Goal: Information Seeking & Learning: Learn about a topic

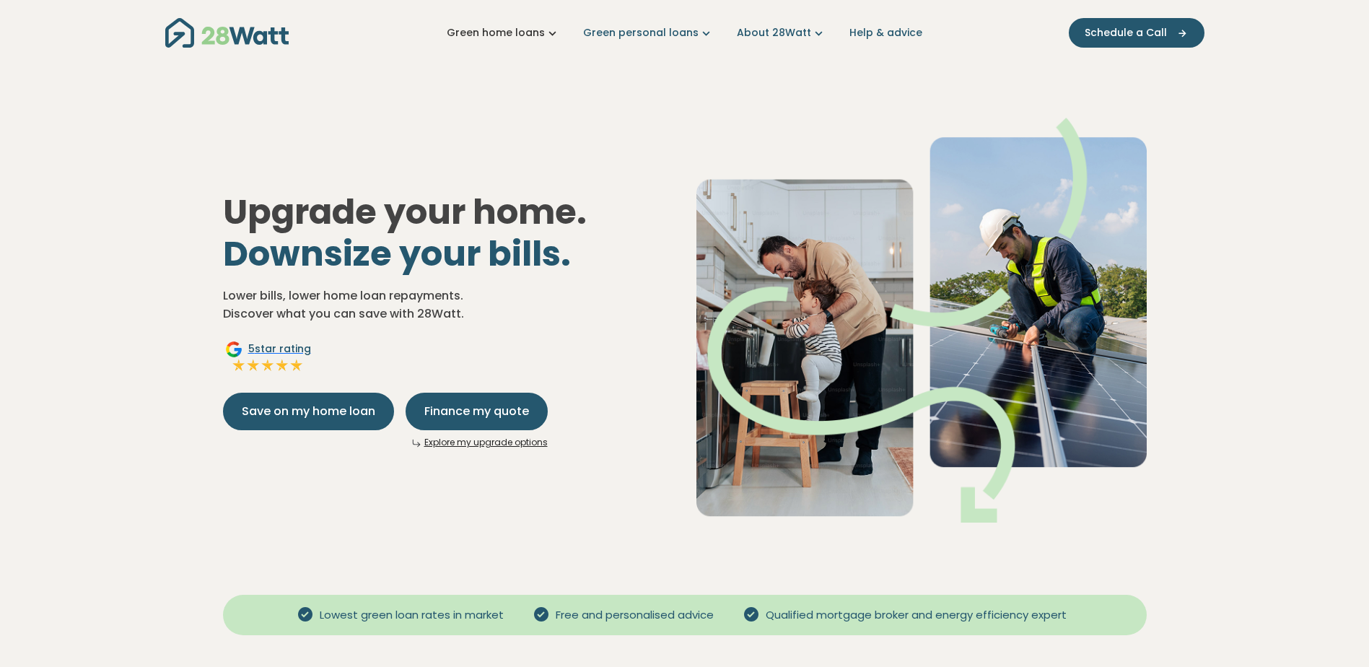
click at [560, 31] on icon "Main navigation" at bounding box center [552, 32] width 15 height 15
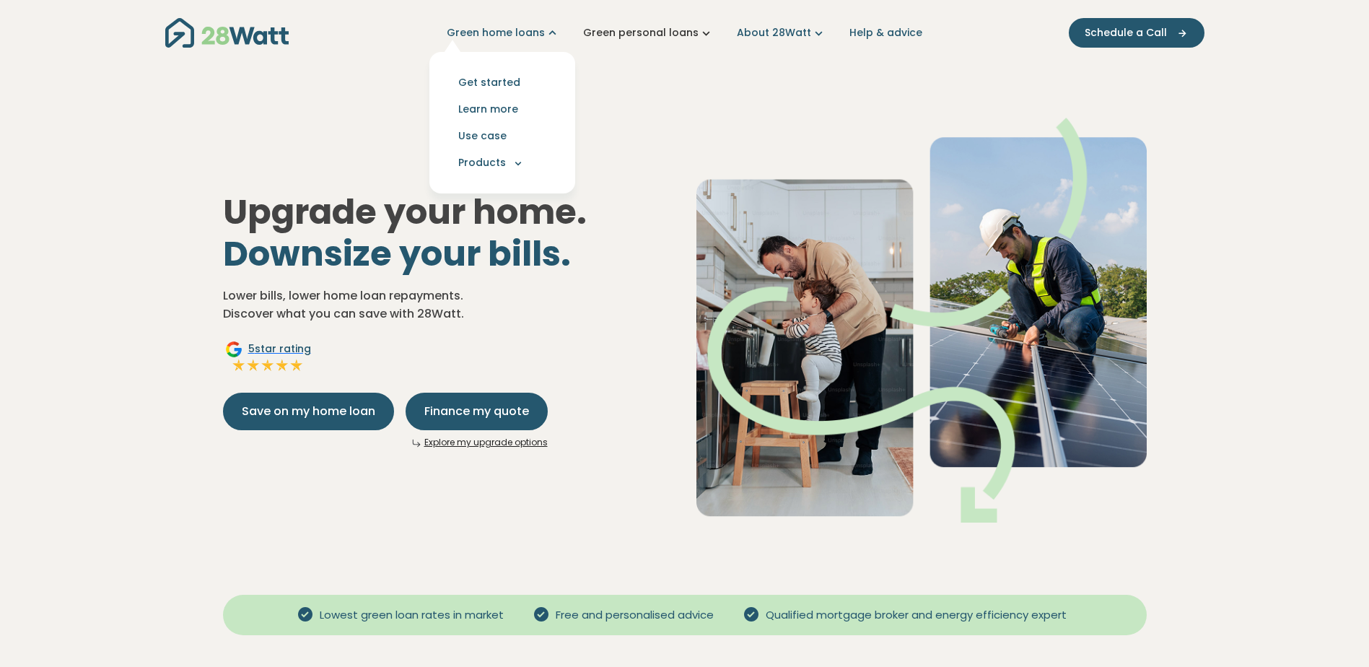
click at [710, 32] on icon "Main navigation" at bounding box center [706, 32] width 15 height 15
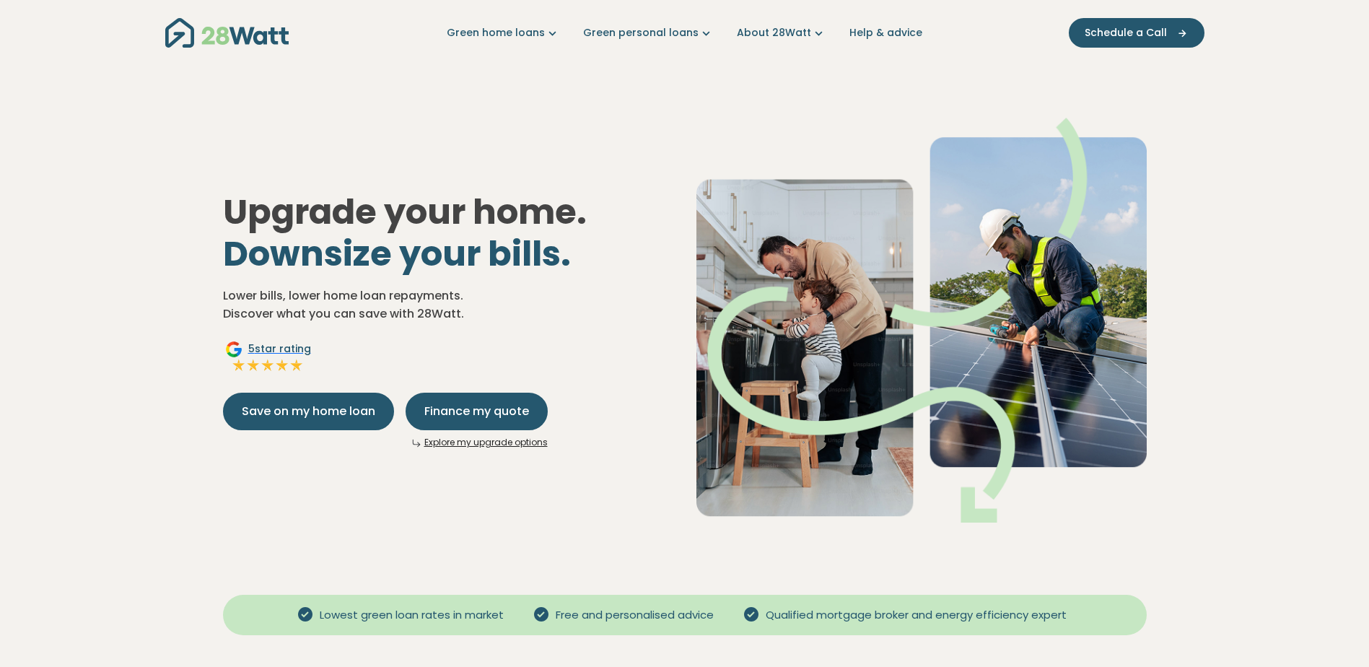
click at [391, 153] on div "Upgrade your home. Downsize your bills. Lower bills, lower home loan repayments…" at bounding box center [685, 308] width 947 height 474
click at [540, 35] on link "Green home loans" at bounding box center [503, 32] width 113 height 15
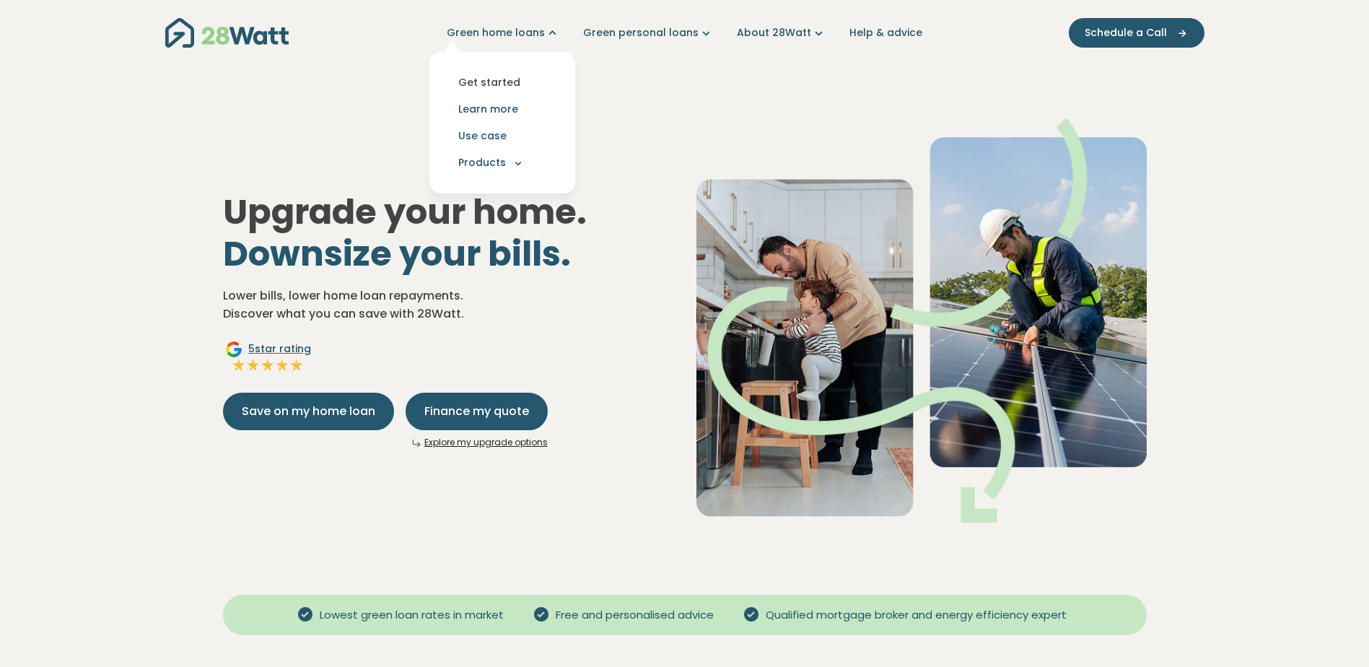
click at [505, 84] on link "Get started" at bounding box center [502, 82] width 123 height 27
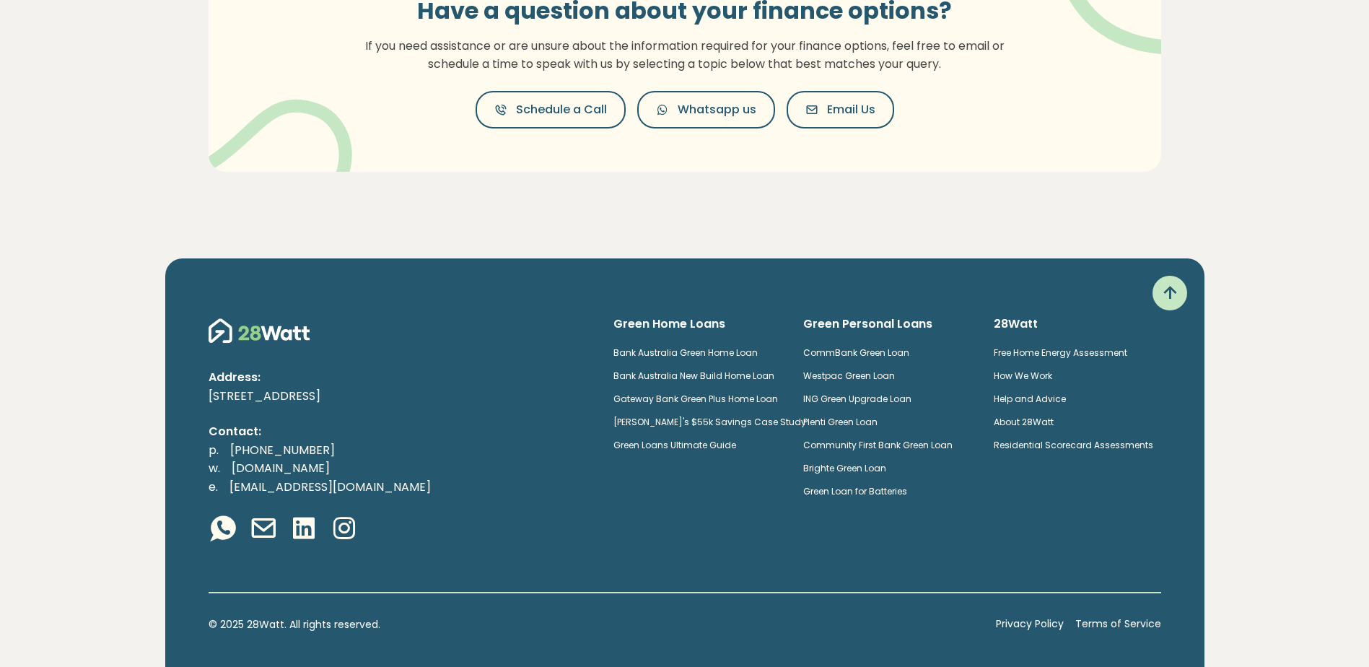
scroll to position [432, 0]
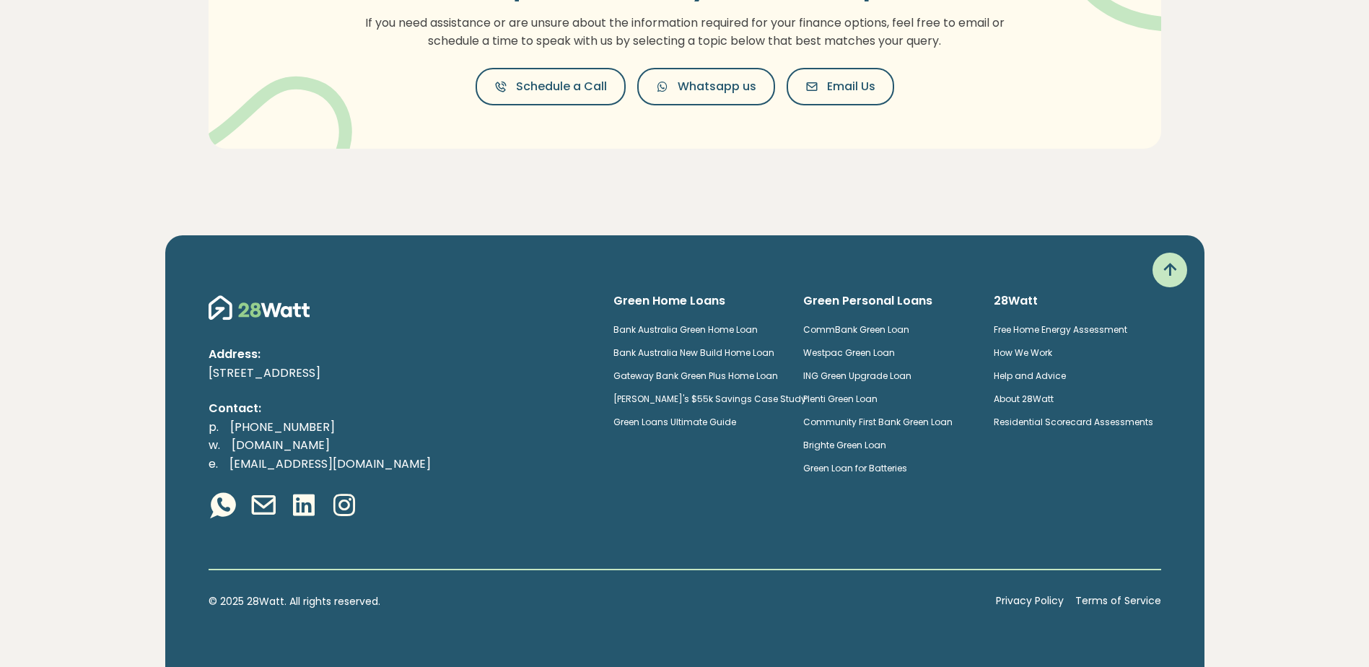
click at [1092, 328] on link "Free Home Energy Assessment" at bounding box center [1061, 329] width 134 height 12
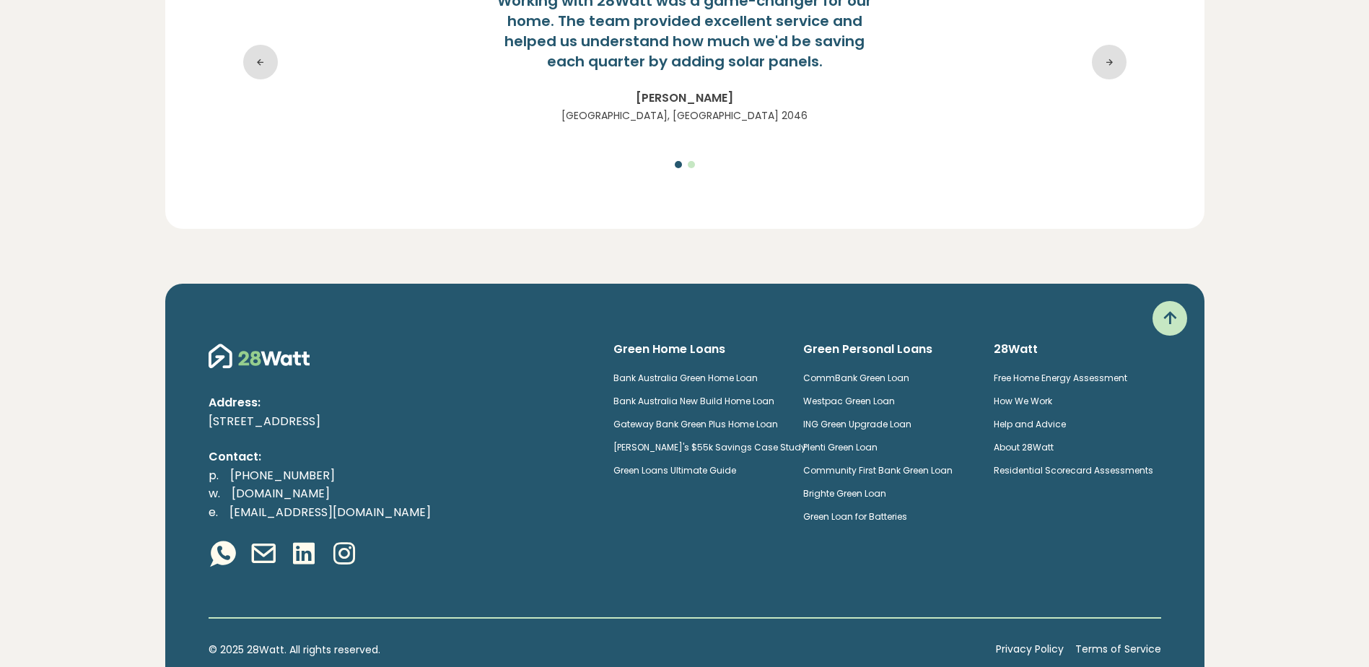
scroll to position [2620, 0]
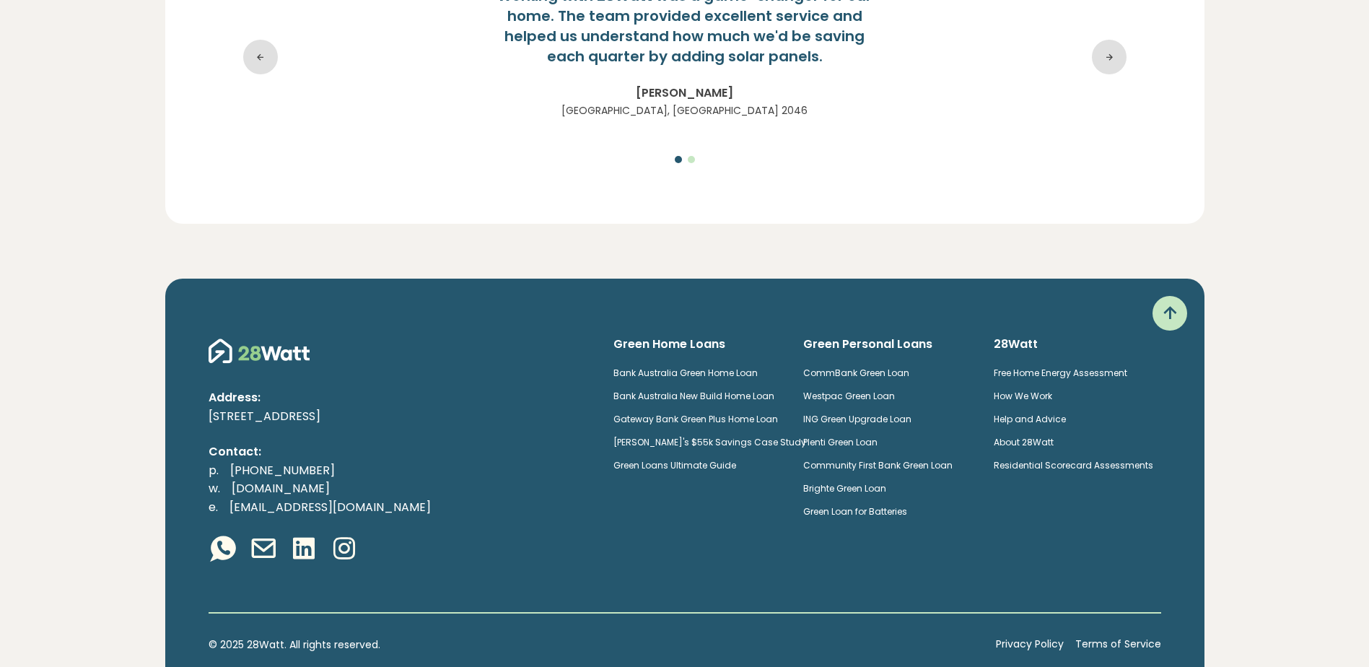
click at [855, 367] on link "CommBank Green Loan" at bounding box center [856, 373] width 106 height 12
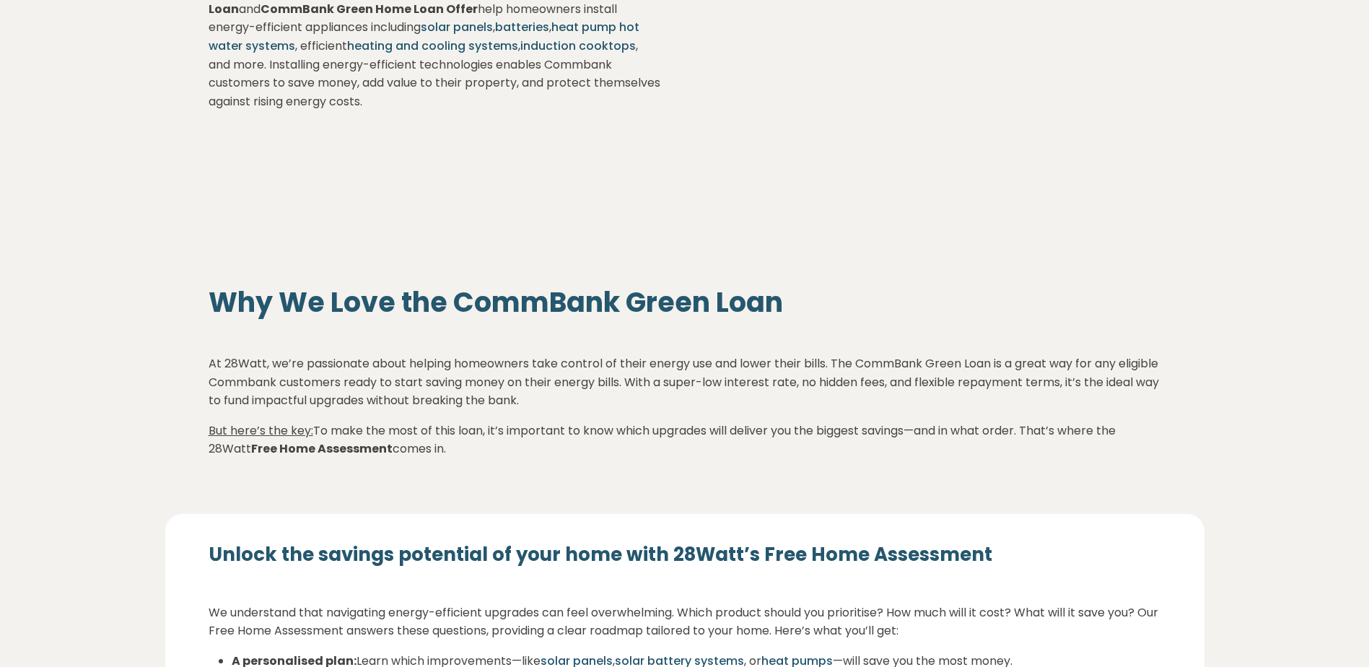
scroll to position [433, 0]
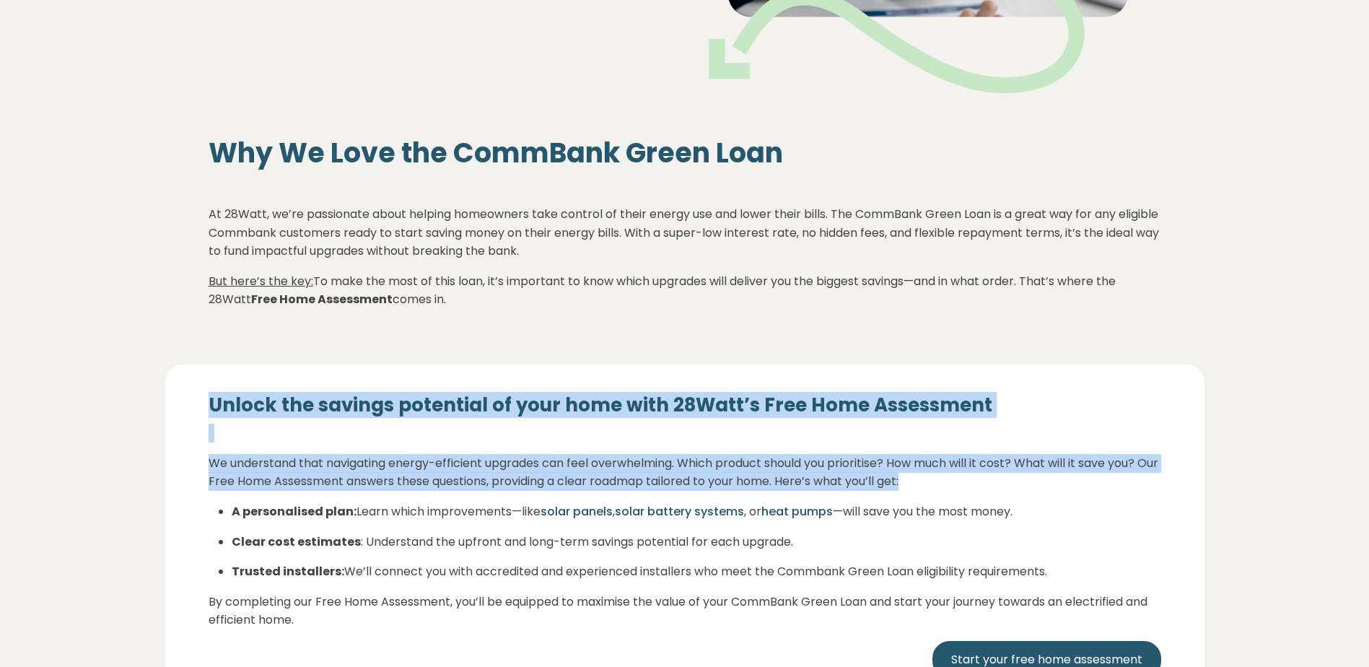
drag, startPoint x: 189, startPoint y: 410, endPoint x: 1041, endPoint y: 497, distance: 856.3
click at [1041, 497] on div "Unlock the savings potential of your home with 28Watt’s Free Home Assessment We…" at bounding box center [684, 557] width 1039 height 384
click at [1041, 497] on div "Unlock the savings potential of your home with 28Watt’s Free Home Assessment We…" at bounding box center [685, 550] width 953 height 315
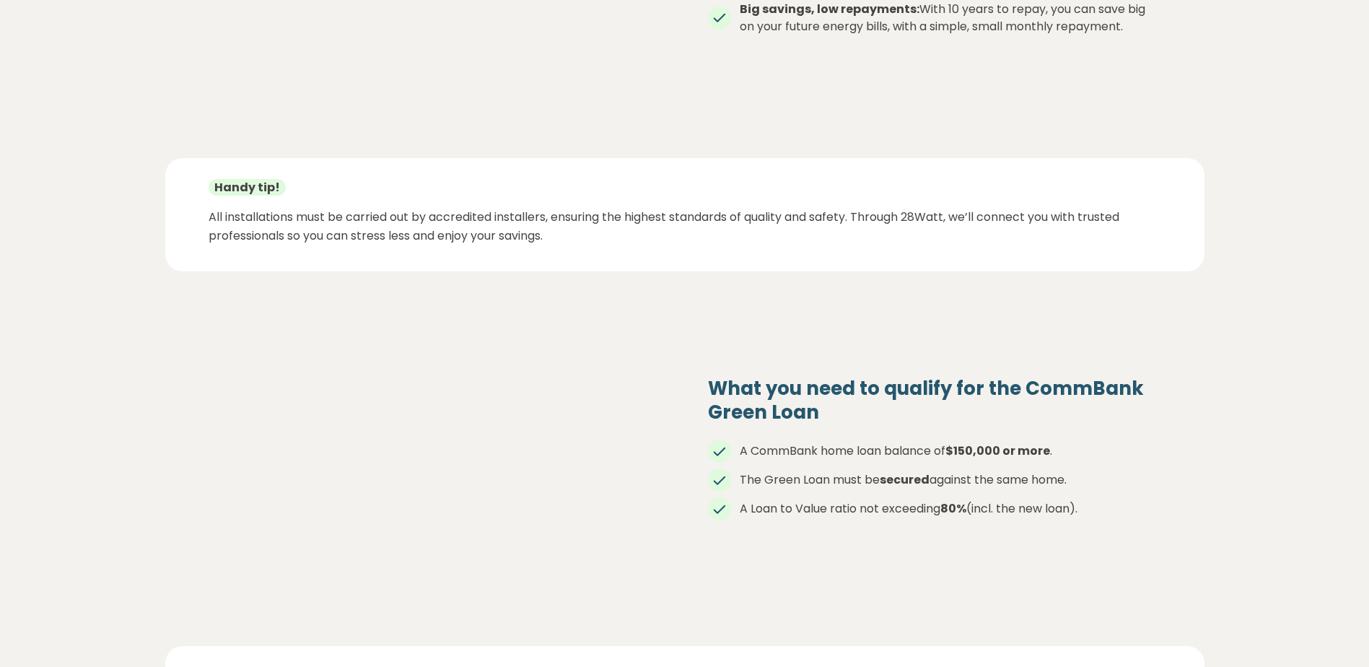
scroll to position [1828, 0]
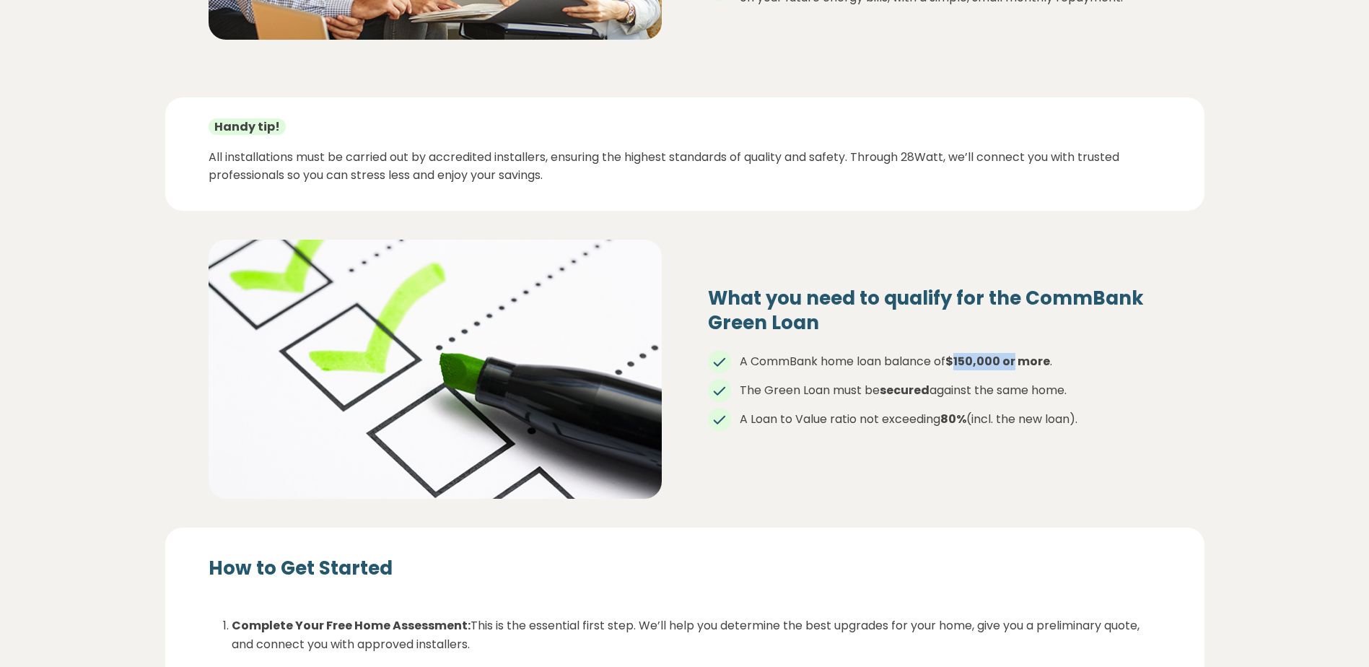
drag, startPoint x: 956, startPoint y: 297, endPoint x: 1019, endPoint y: 303, distance: 62.4
click at [1019, 353] on strong "$150,000 or more" at bounding box center [998, 361] width 105 height 17
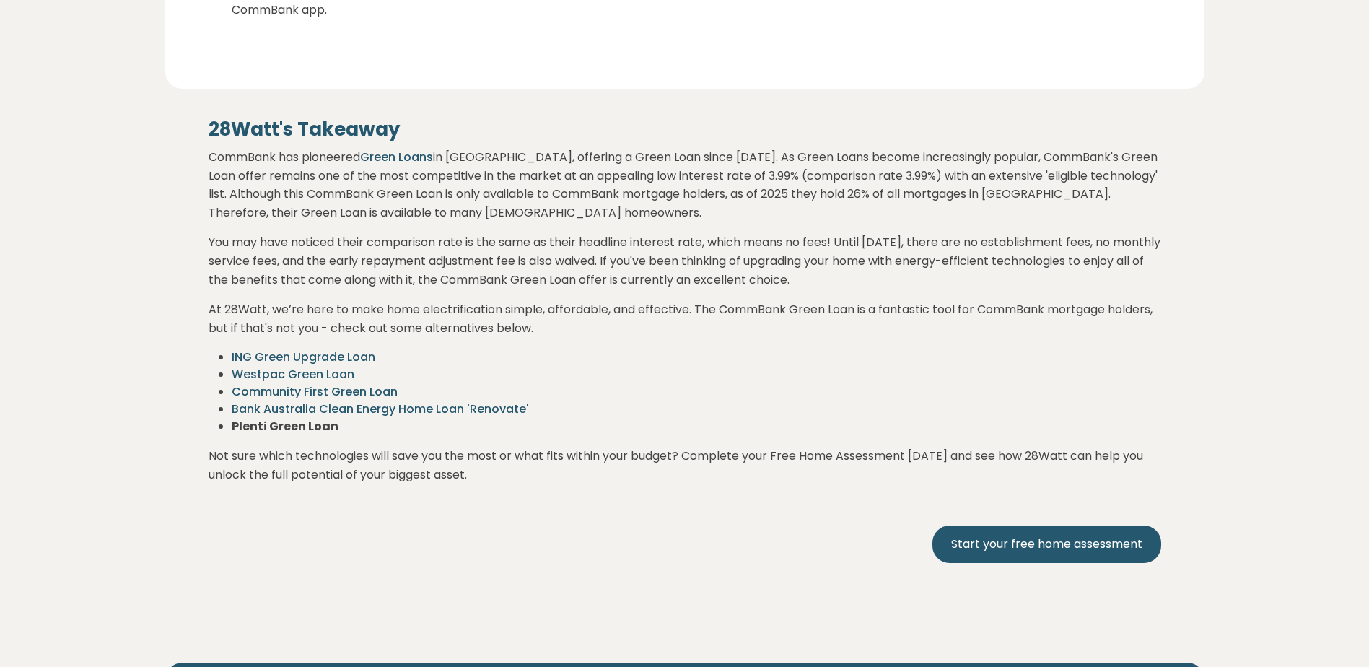
scroll to position [2550, 0]
